Goal: Check status: Check status

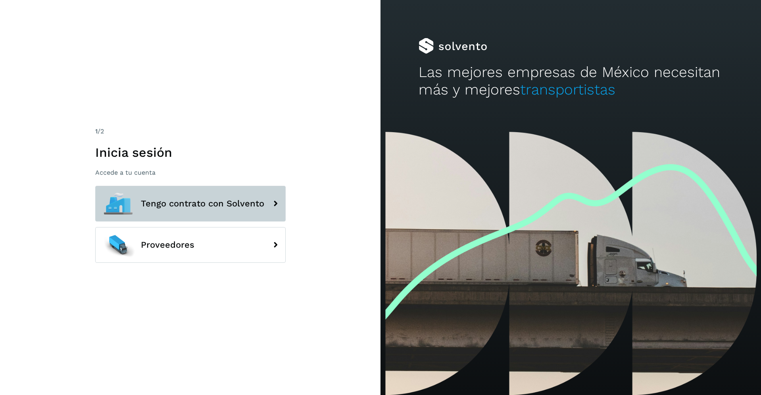
click at [215, 197] on button "Tengo contrato con Solvento" at bounding box center [190, 204] width 190 height 36
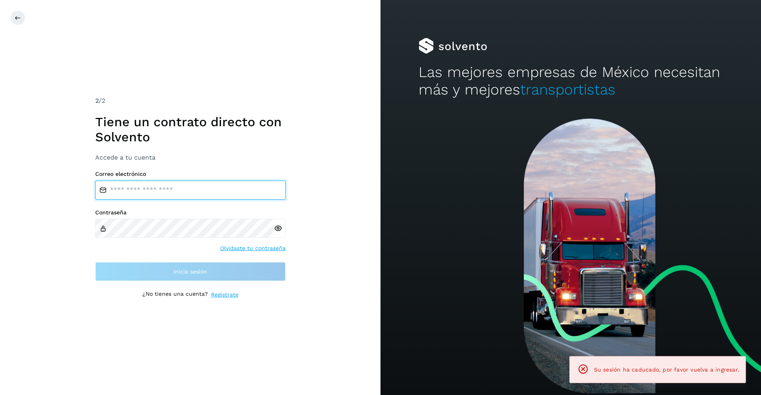
type input "**********"
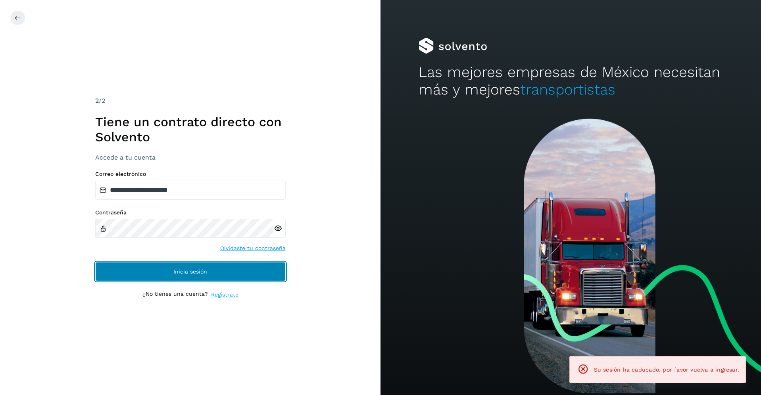
click at [190, 269] on span "Inicia sesión" at bounding box center [190, 272] width 34 height 6
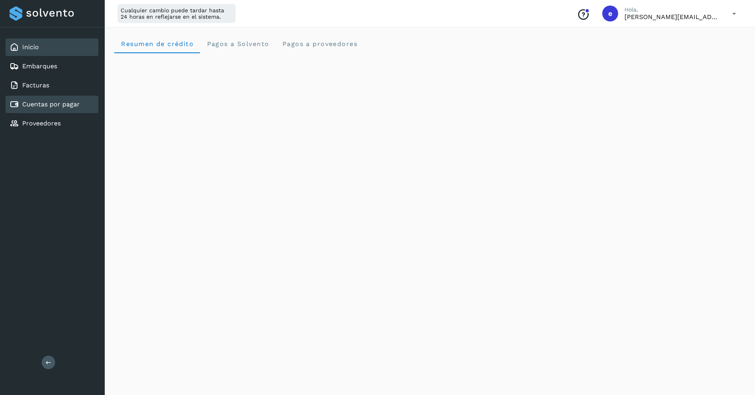
click at [50, 100] on div "Cuentas por pagar" at bounding box center [45, 105] width 70 height 10
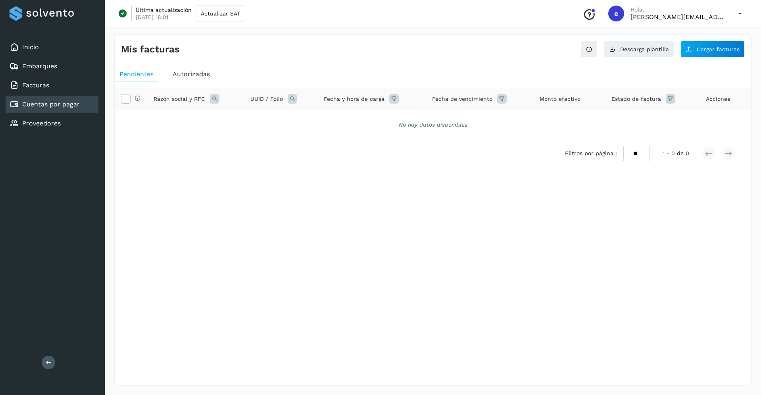
click at [200, 74] on span "Autorizadas" at bounding box center [191, 74] width 37 height 8
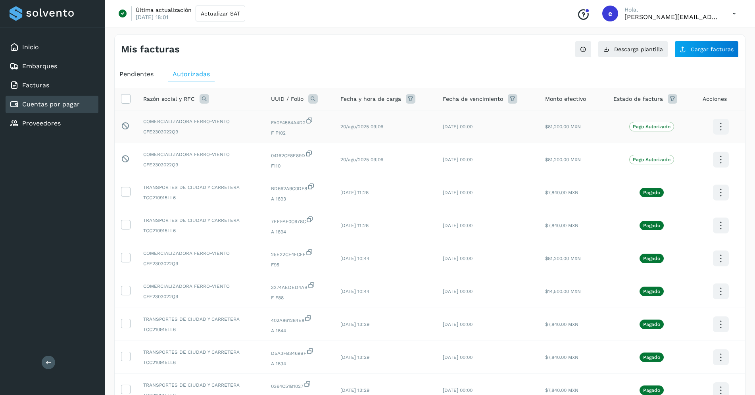
click at [716, 128] on icon at bounding box center [721, 126] width 19 height 19
click at [707, 122] on button "Ver Detalle" at bounding box center [681, 118] width 94 height 15
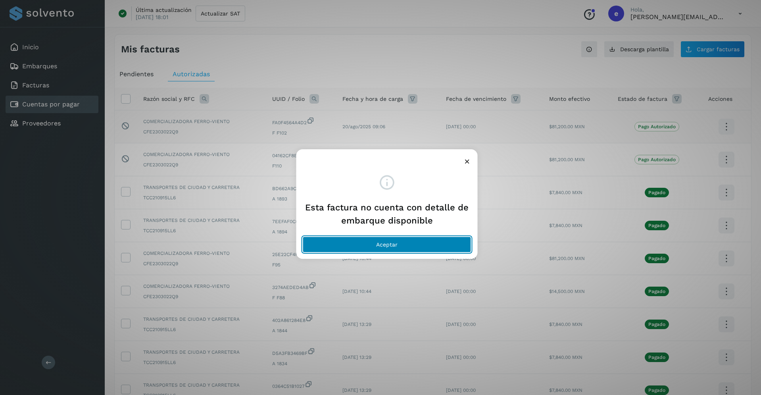
click at [431, 247] on button "Aceptar" at bounding box center [387, 245] width 169 height 16
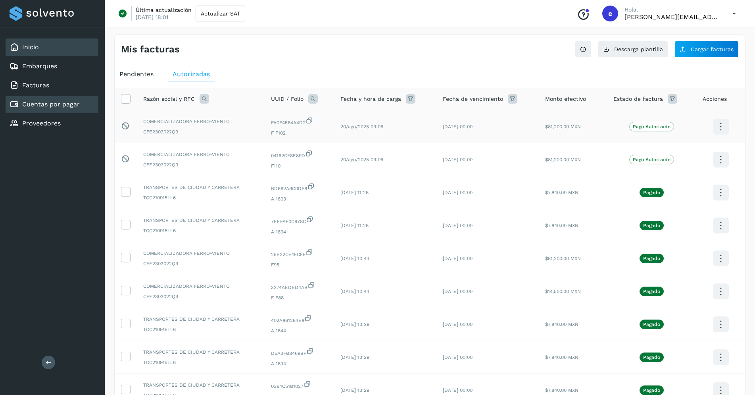
click at [42, 51] on div "Inicio" at bounding box center [52, 46] width 93 height 17
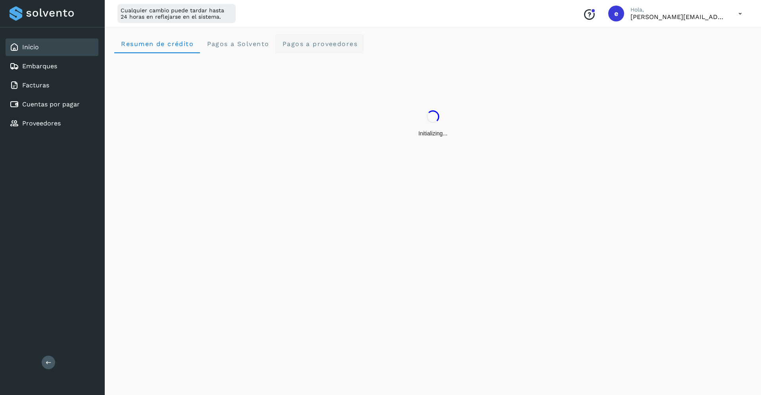
click at [348, 44] on span "Pagos a proveedores" at bounding box center [320, 44] width 76 height 8
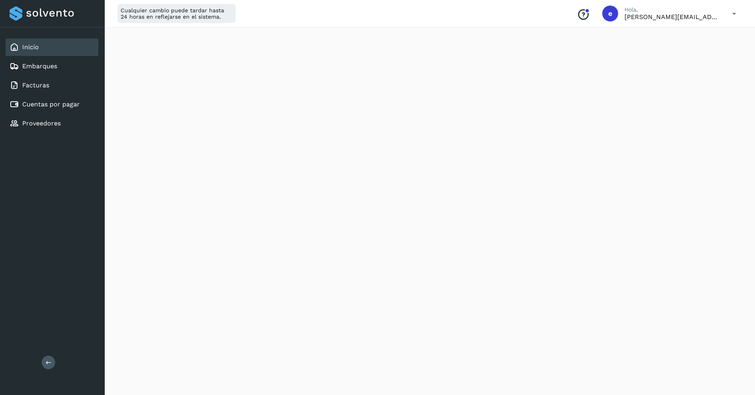
scroll to position [133, 0]
